Goal: Find specific page/section: Find specific page/section

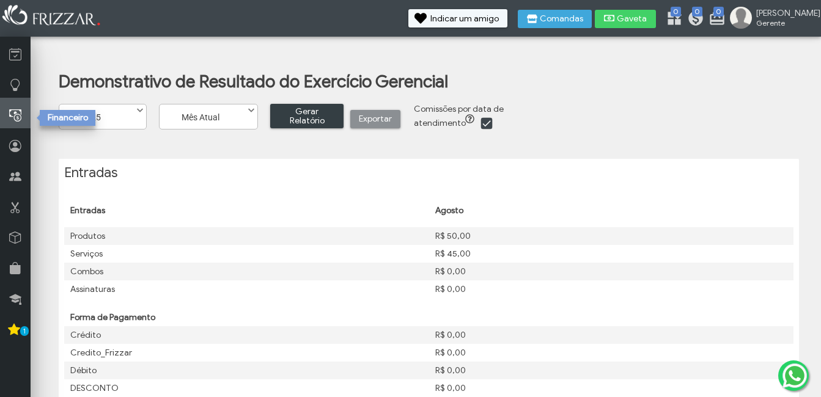
click at [16, 105] on link at bounding box center [15, 113] width 31 height 31
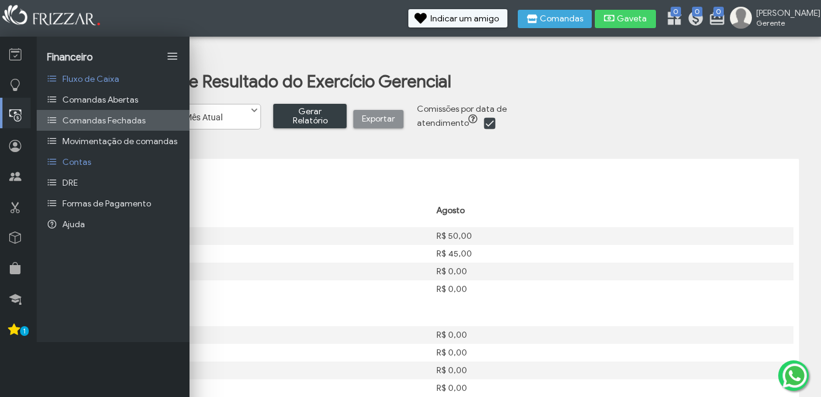
click at [90, 115] on span "Comandas Fechadas" at bounding box center [103, 120] width 83 height 10
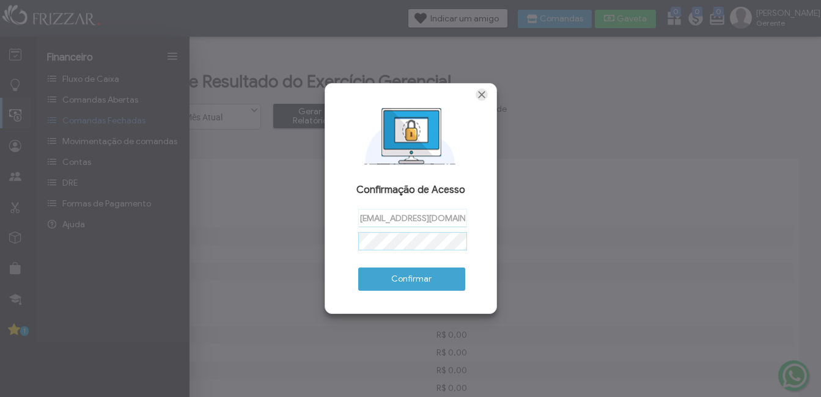
click at [480, 95] on span "Fechar" at bounding box center [481, 95] width 12 height 12
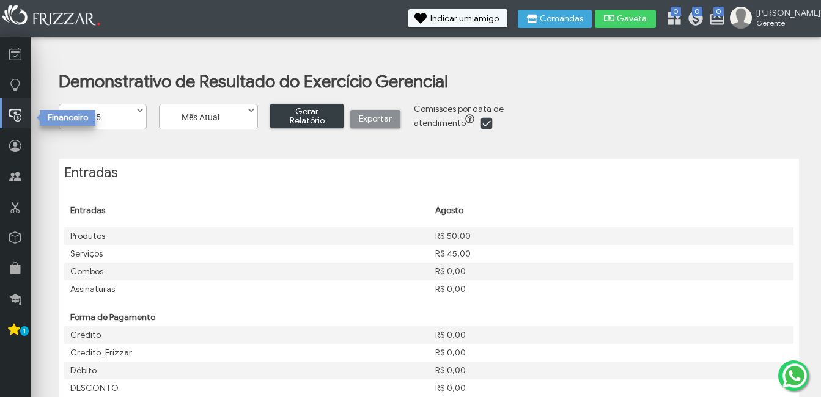
click at [9, 119] on icon at bounding box center [15, 115] width 12 height 15
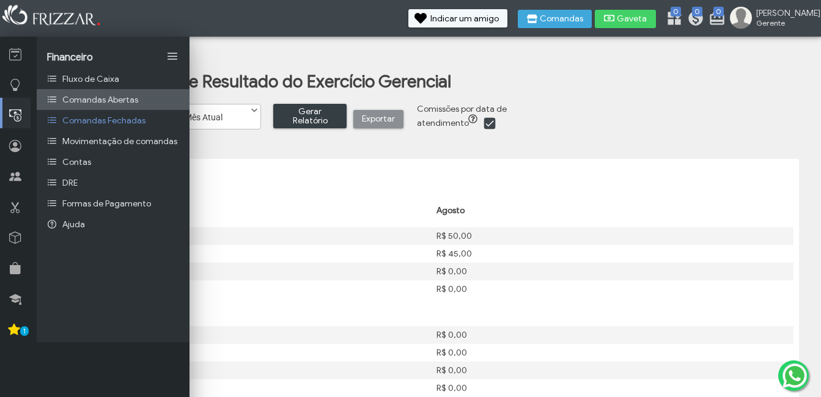
click at [139, 95] on link "Comandas Abertas" at bounding box center [113, 99] width 153 height 21
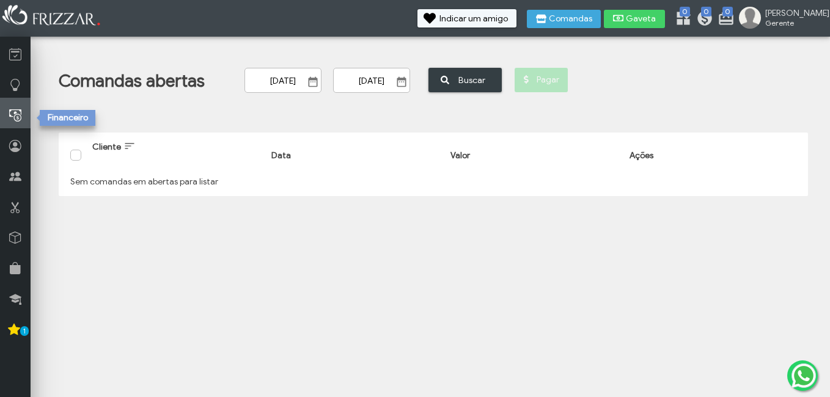
click at [15, 113] on icon at bounding box center [15, 115] width 12 height 15
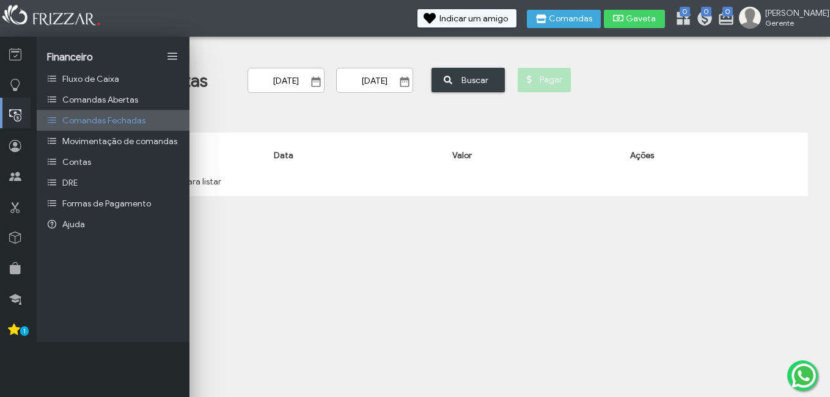
click at [97, 120] on span "Comandas Fechadas" at bounding box center [103, 120] width 83 height 10
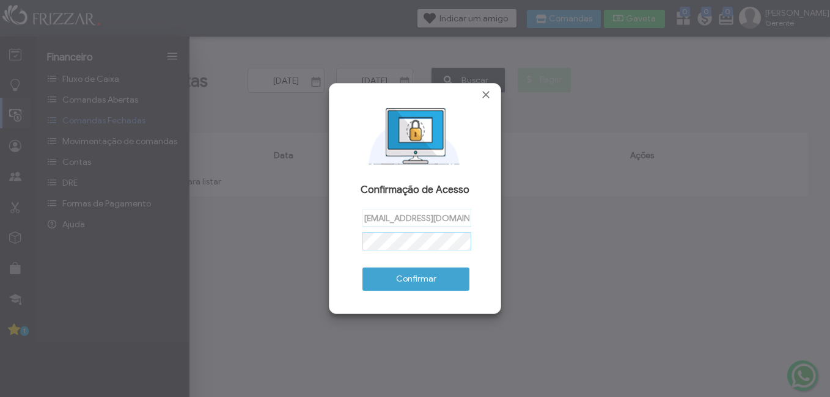
click at [427, 284] on span "Confirmar" at bounding box center [416, 279] width 90 height 18
